Goal: Task Accomplishment & Management: Manage account settings

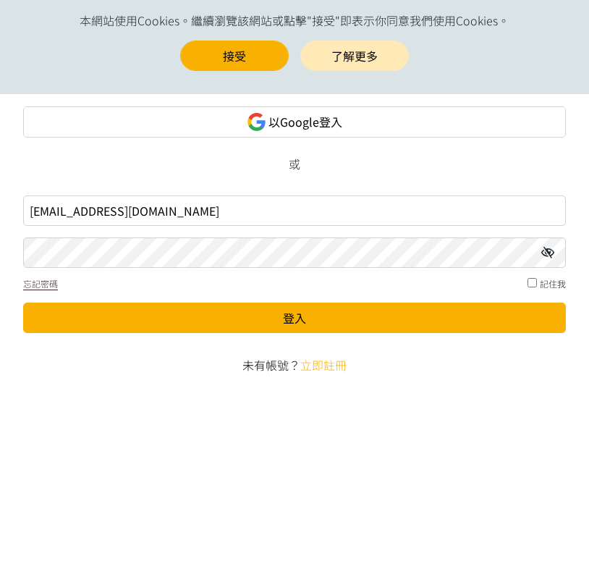
type input "[EMAIL_ADDRESS][DOMAIN_NAME]"
click at [295, 318] on button "登入" at bounding box center [294, 318] width 543 height 30
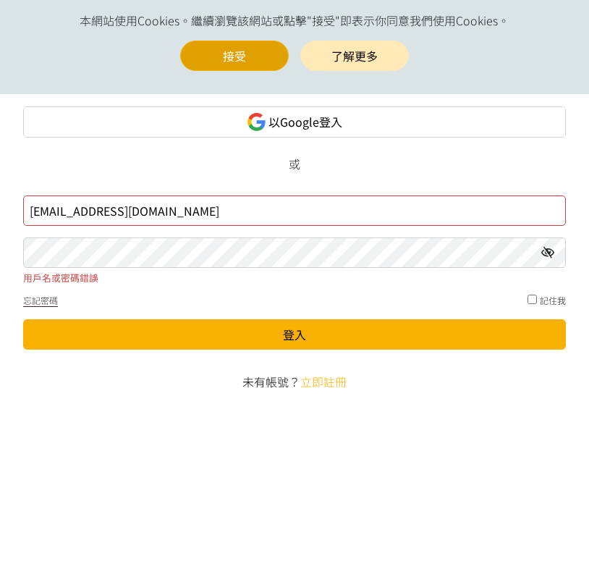
click at [216, 53] on button "接受" at bounding box center [234, 56] width 109 height 30
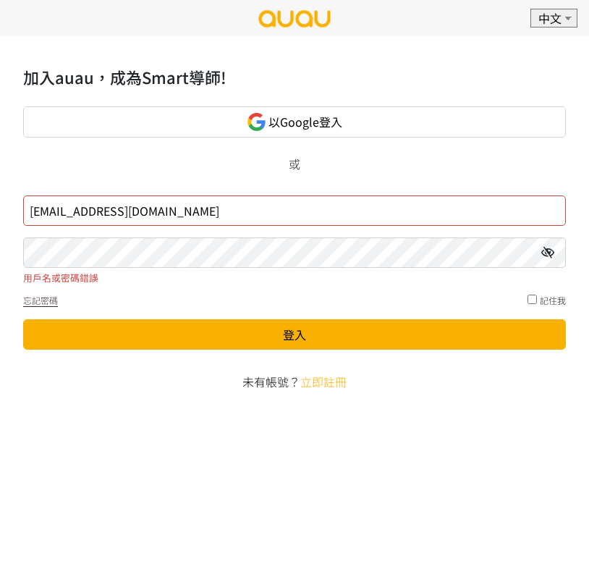
click at [549, 258] on icon at bounding box center [548, 253] width 13 height 12
click at [399, 350] on form "ryanshum1227@gmail.com 用戶名或密碼錯誤 忘記密碼 記住我 登入" at bounding box center [294, 273] width 543 height 166
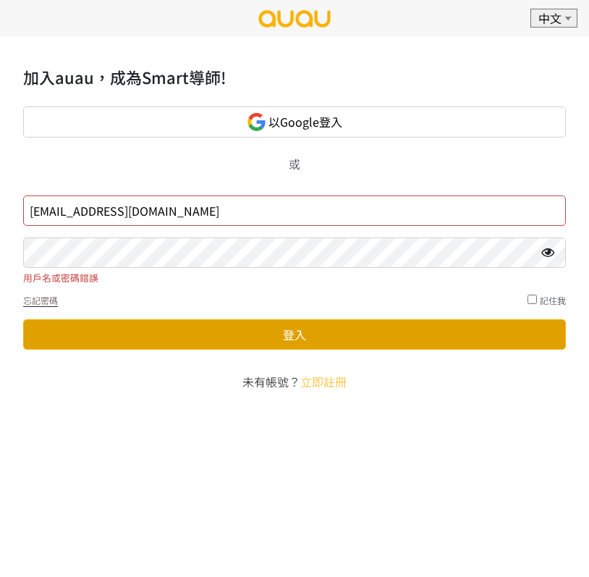
click at [421, 335] on button "登入" at bounding box center [294, 334] width 543 height 30
